Goal: Task Accomplishment & Management: Manage account settings

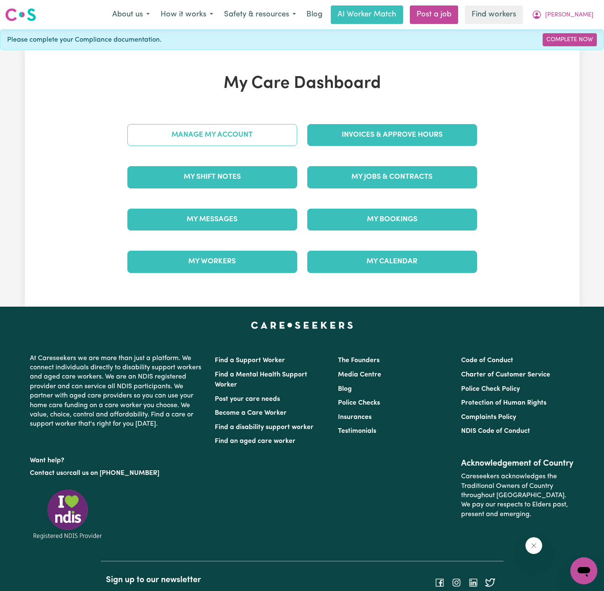
click at [252, 142] on link "Manage My Account" at bounding box center [212, 135] width 170 height 22
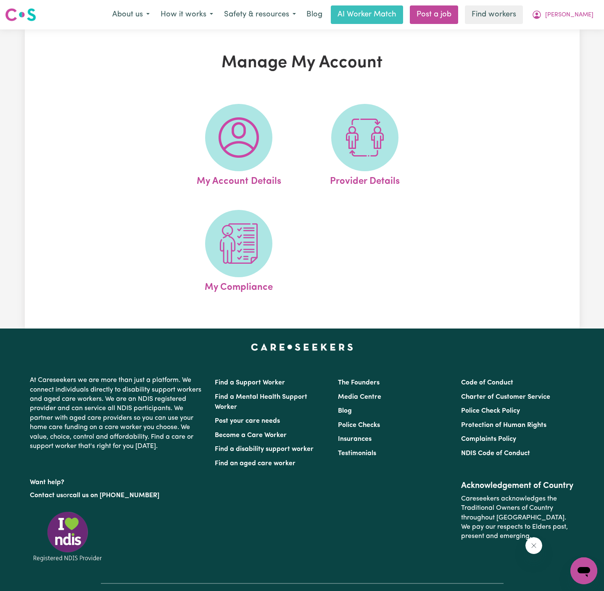
click at [252, 142] on img at bounding box center [239, 137] width 40 height 40
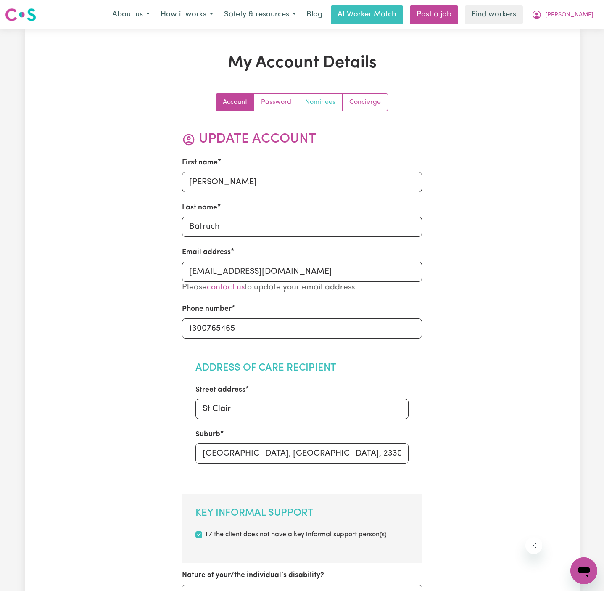
click at [319, 109] on link "Nominees" at bounding box center [320, 102] width 44 height 17
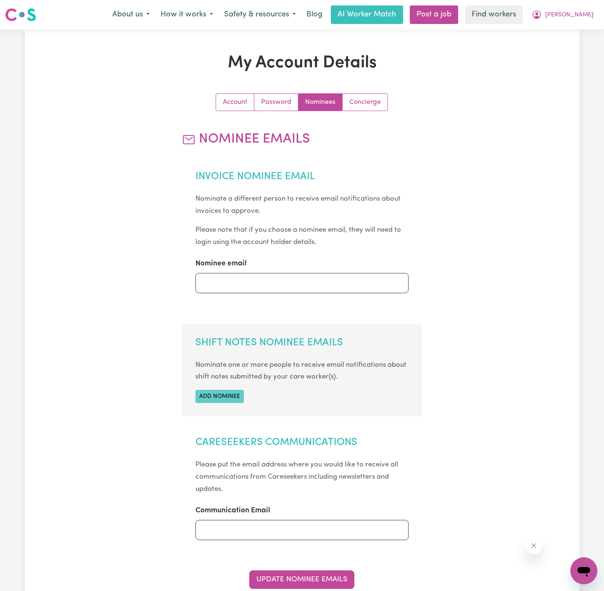
click at [238, 390] on button "Add nominee" at bounding box center [219, 396] width 48 height 13
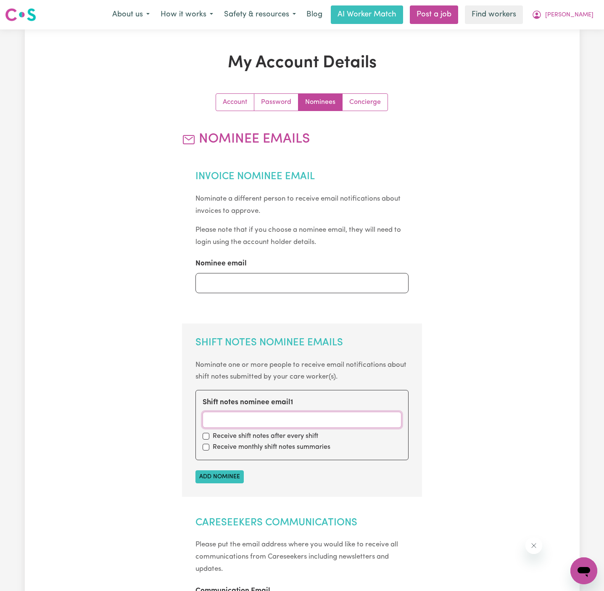
click at [223, 424] on input "Shift notes nominee email 1" at bounding box center [302, 419] width 199 height 16
paste input "[EMAIL_ADDRESS][DOMAIN_NAME]"
type input "[EMAIL_ADDRESS][DOMAIN_NAME]"
click at [206, 439] on div "Receive shift notes after every shift" at bounding box center [302, 436] width 199 height 10
click at [206, 446] on input "checkbox" at bounding box center [206, 446] width 7 height 7
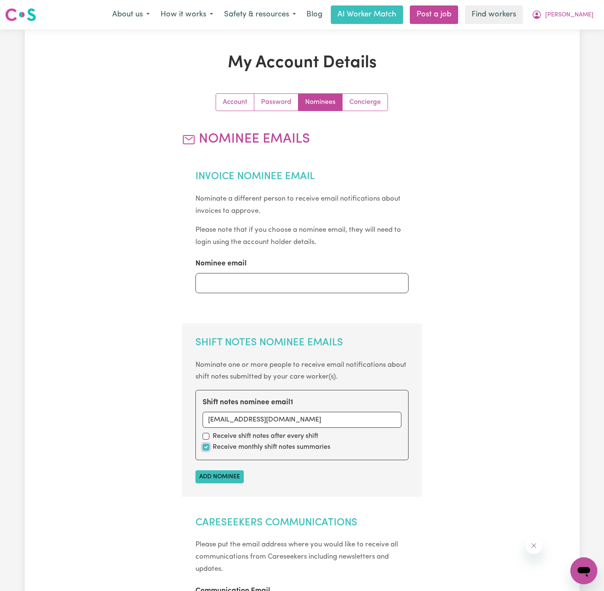
checkbox input "true"
click at [206, 432] on input "checkbox" at bounding box center [206, 435] width 7 height 7
checkbox input "true"
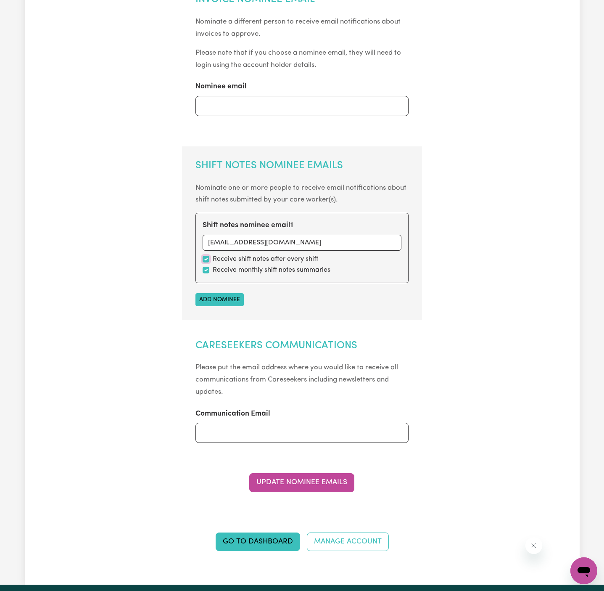
scroll to position [231, 0]
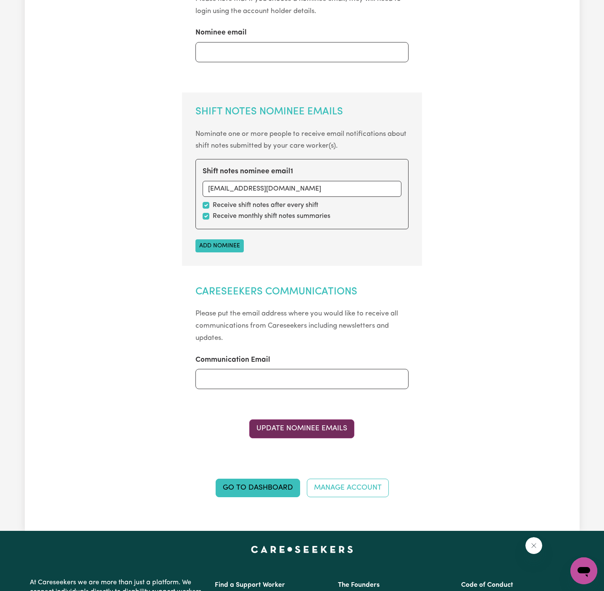
click at [340, 422] on button "Update Nominee Emails" at bounding box center [301, 428] width 105 height 18
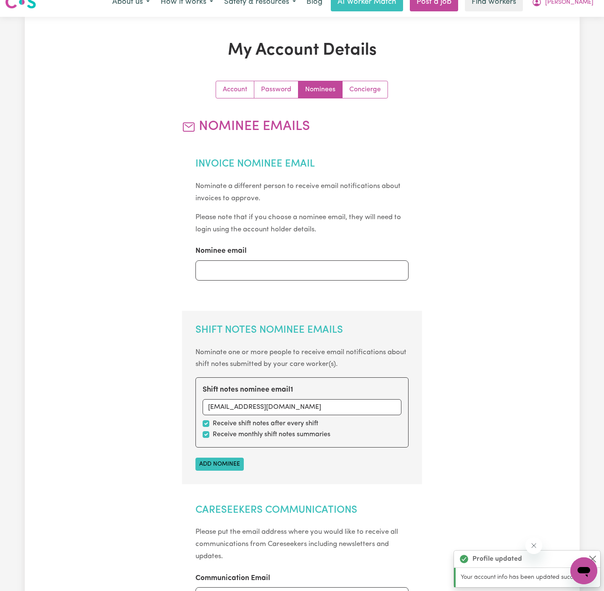
scroll to position [0, 0]
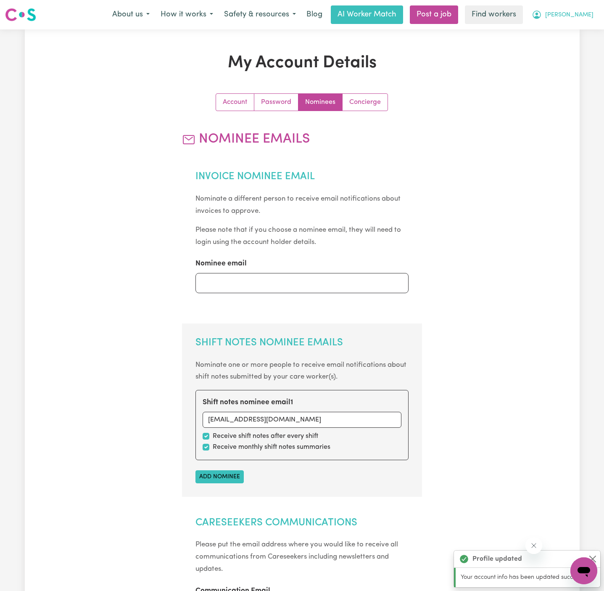
click at [585, 13] on span "[PERSON_NAME]" at bounding box center [569, 15] width 48 height 9
click at [581, 26] on link "My Dashboard" at bounding box center [565, 33] width 66 height 16
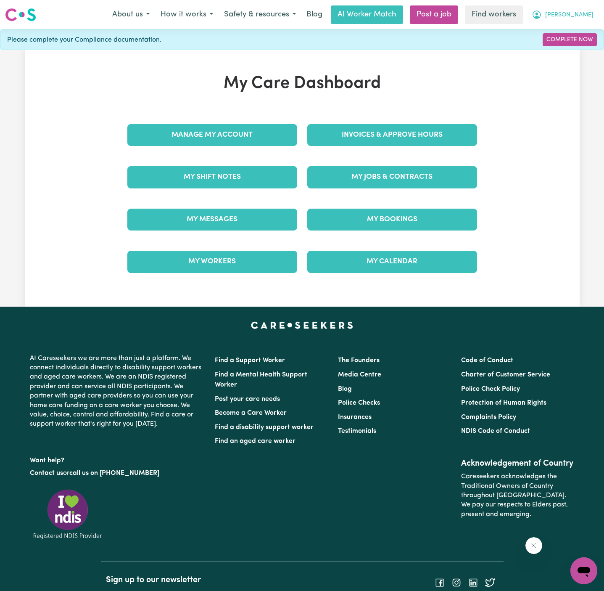
click at [583, 10] on button "[PERSON_NAME]" at bounding box center [562, 15] width 73 height 18
click at [576, 50] on link "Logout" at bounding box center [565, 48] width 66 height 16
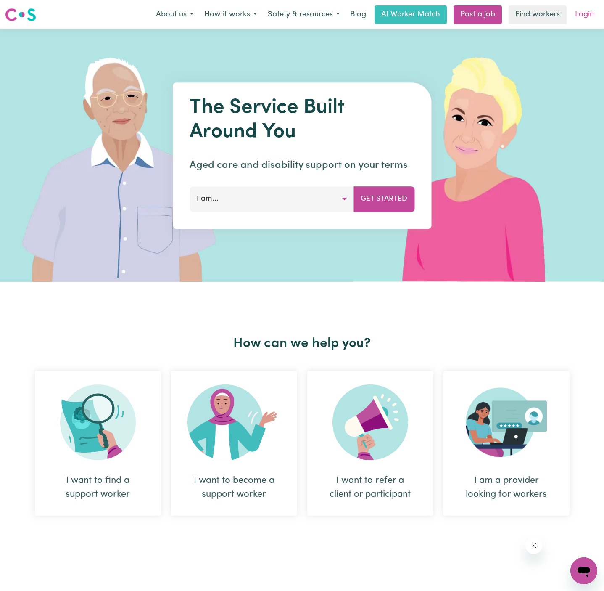
click at [590, 13] on link "Login" at bounding box center [584, 14] width 29 height 18
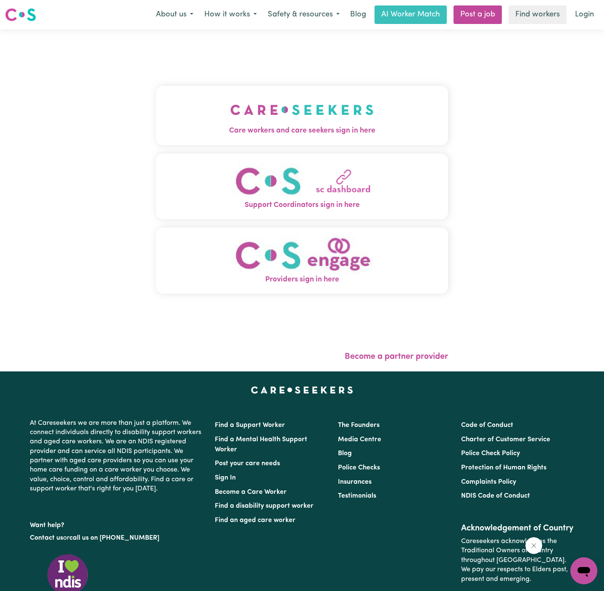
click at [224, 153] on div "Care workers and care seekers sign in here Support Coordinators sign in here Pr…" at bounding box center [302, 193] width 292 height 295
click at [311, 128] on span "Care workers and care seekers sign in here" at bounding box center [302, 130] width 292 height 11
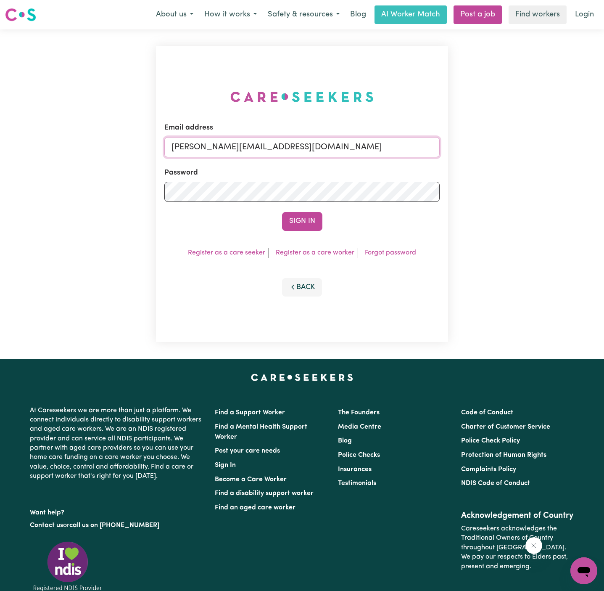
click at [338, 151] on input "[PERSON_NAME][EMAIL_ADDRESS][DOMAIN_NAME]" at bounding box center [301, 147] width 275 height 20
drag, startPoint x: 216, startPoint y: 150, endPoint x: 560, endPoint y: 149, distance: 344.2
click at [560, 149] on div "Email address [EMAIL_ADDRESS][DOMAIN_NAME] Password Sign In Register as a care …" at bounding box center [302, 193] width 604 height 329
type input "[EMAIL_ADDRESS][DOMAIN_NAME]"
click at [560, 149] on div "Email address [EMAIL_ADDRESS][DOMAIN_NAME] Password Sign In Register as a care …" at bounding box center [302, 193] width 604 height 329
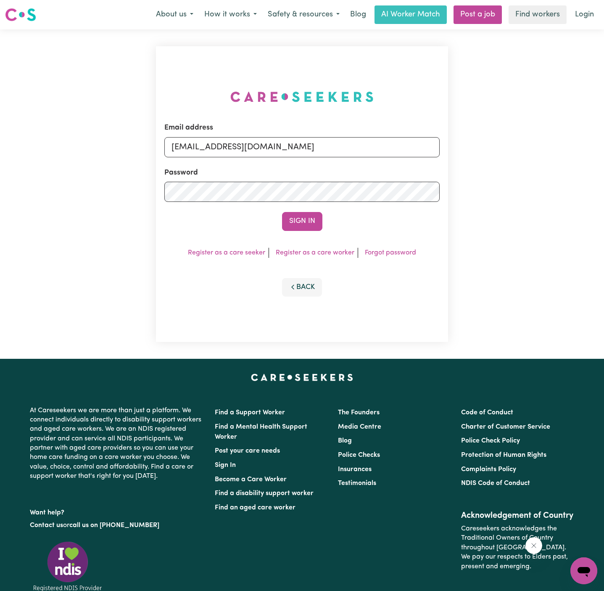
click at [341, 226] on div "Sign In" at bounding box center [301, 221] width 275 height 18
click at [296, 228] on button "Sign In" at bounding box center [302, 221] width 40 height 18
